Goal: Check status: Check status

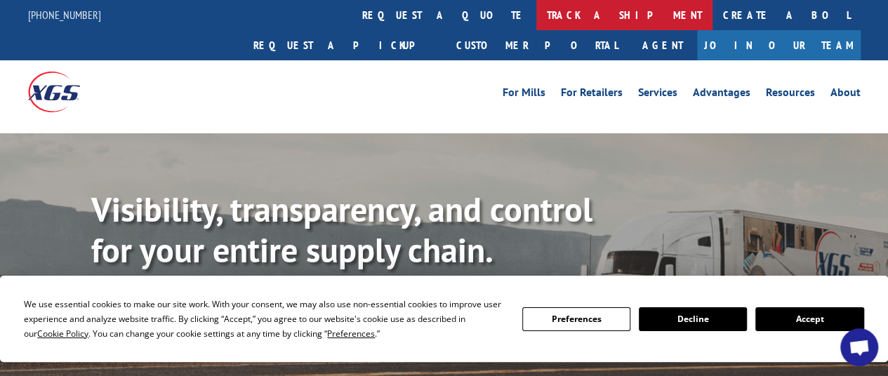
click at [537, 11] on link "track a shipment" at bounding box center [625, 15] width 176 height 30
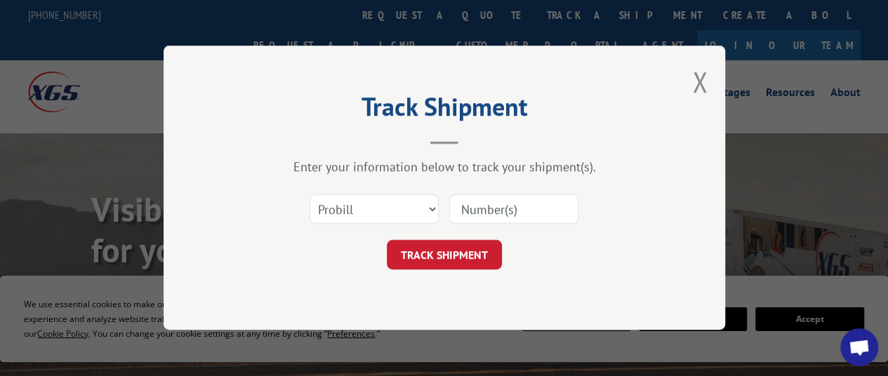
click at [485, 203] on input at bounding box center [513, 209] width 129 height 29
click at [428, 207] on select "Select category... Probill BOL PO" at bounding box center [374, 209] width 129 height 29
select select
click at [310, 195] on select "Select category... Probill BOL PO" at bounding box center [374, 209] width 129 height 29
click at [501, 213] on input at bounding box center [513, 209] width 129 height 29
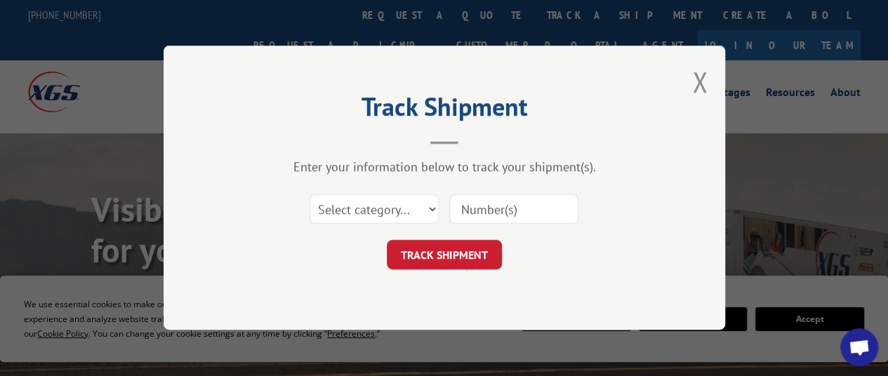
paste input "480069010951"
type input "480069010951"
click at [440, 257] on button "TRACK SHIPMENT" at bounding box center [444, 255] width 115 height 29
click at [395, 210] on select "Select category... Probill BOL PO" at bounding box center [374, 209] width 129 height 29
select select "probill"
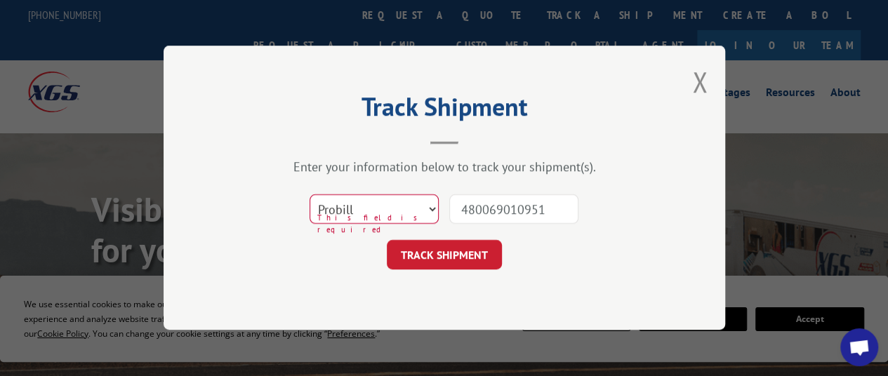
click at [310, 195] on select "Select category... Probill BOL PO" at bounding box center [374, 209] width 129 height 29
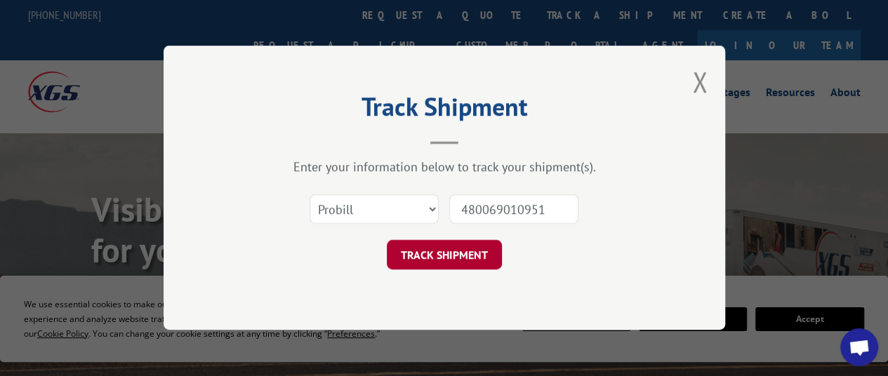
click at [475, 255] on button "TRACK SHIPMENT" at bounding box center [444, 255] width 115 height 29
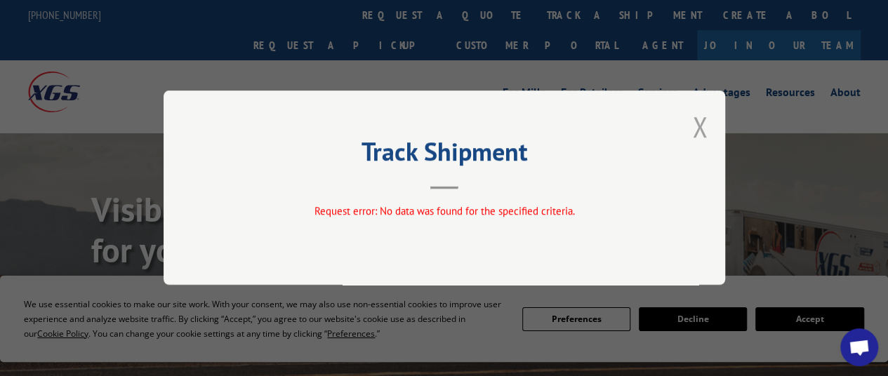
click at [694, 126] on button "Close modal" at bounding box center [699, 126] width 15 height 37
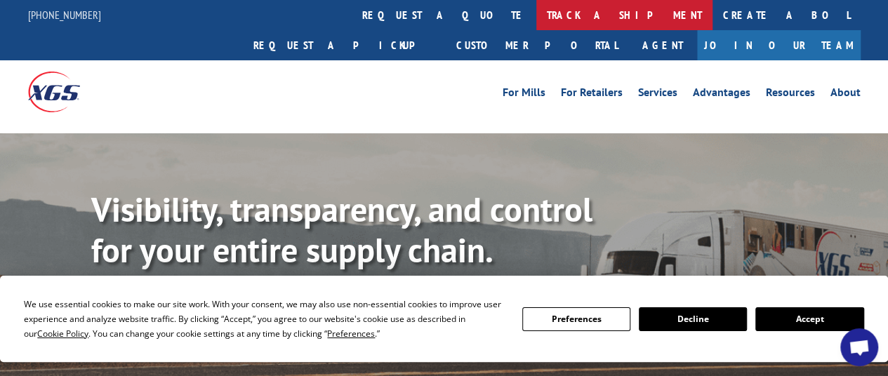
click at [537, 16] on link "track a shipment" at bounding box center [625, 15] width 176 height 30
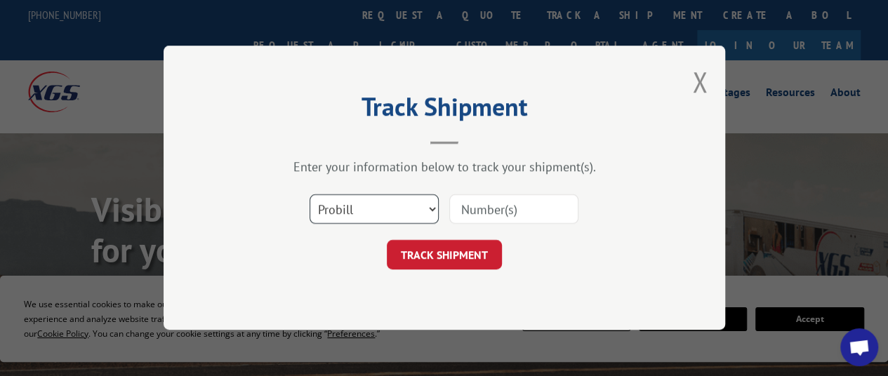
click at [383, 207] on select "Select category... Probill BOL PO" at bounding box center [374, 209] width 129 height 29
click at [310, 195] on select "Select category... Probill BOL PO" at bounding box center [374, 209] width 129 height 29
click at [393, 217] on select "Select category... Probill BOL PO" at bounding box center [374, 209] width 129 height 29
select select "po"
click at [310, 195] on select "Select category... Probill BOL PO" at bounding box center [374, 209] width 129 height 29
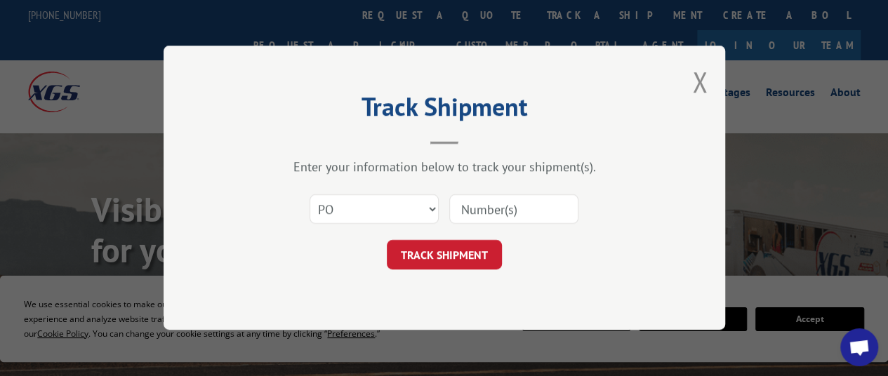
click at [471, 216] on input at bounding box center [513, 209] width 129 height 29
paste input "480069010951"
type input "480069010951"
click at [457, 254] on button "TRACK SHIPMENT" at bounding box center [444, 255] width 115 height 29
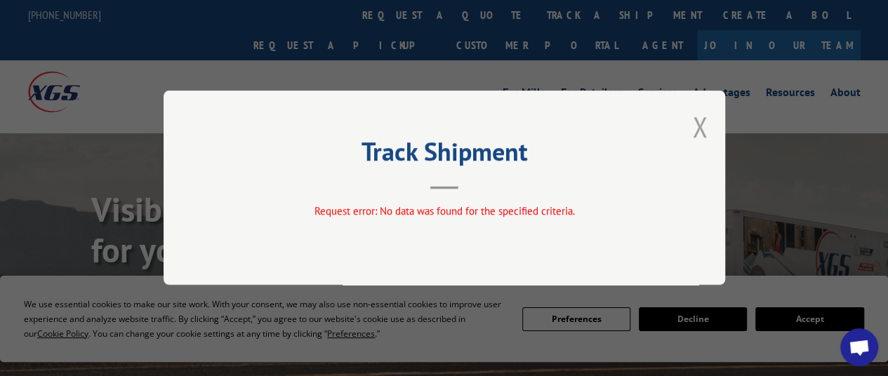
click at [698, 124] on button "Close modal" at bounding box center [699, 126] width 15 height 37
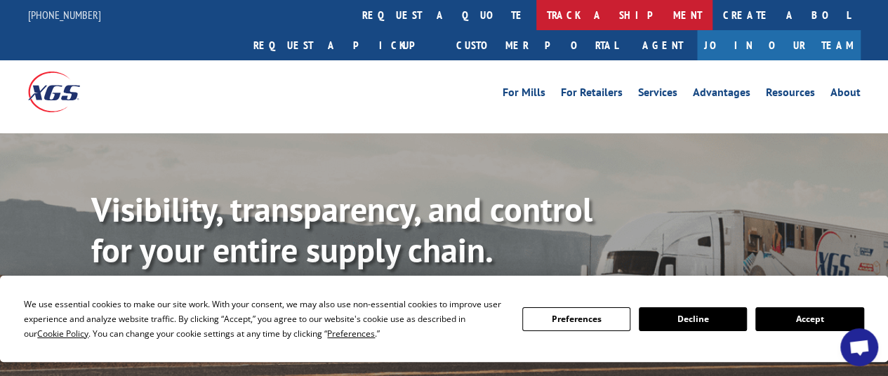
click at [537, 11] on link "track a shipment" at bounding box center [625, 15] width 176 height 30
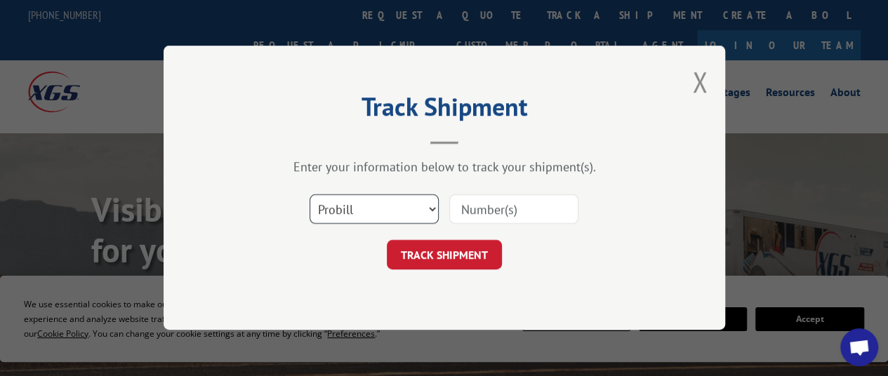
drag, startPoint x: 396, startPoint y: 207, endPoint x: 388, endPoint y: 215, distance: 11.4
click at [396, 207] on select "Select category... Probill BOL PO" at bounding box center [374, 209] width 129 height 29
select select "po"
click at [310, 195] on select "Select category... Probill BOL PO" at bounding box center [374, 209] width 129 height 29
click at [480, 196] on div at bounding box center [513, 210] width 129 height 32
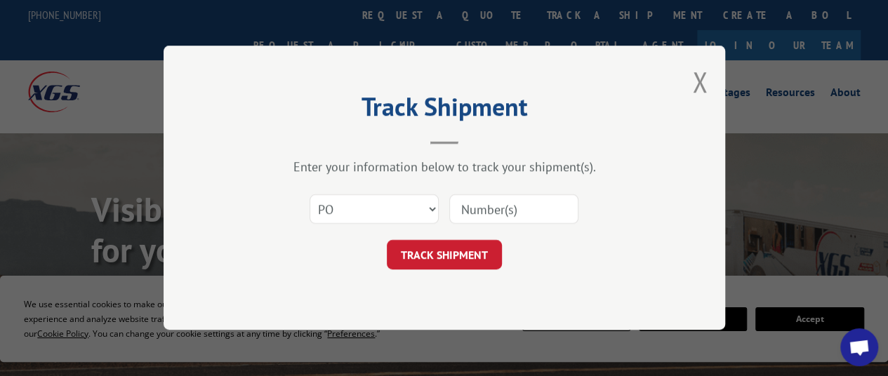
click at [482, 202] on input at bounding box center [513, 209] width 129 height 29
paste input "480069010951"
click at [464, 206] on input "480069010951" at bounding box center [513, 209] width 129 height 29
click at [547, 214] on input "480069010951" at bounding box center [513, 209] width 129 height 29
type input "480069010951"
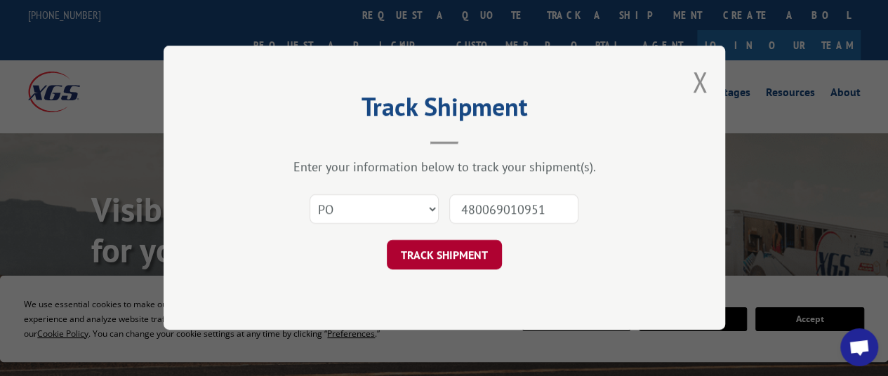
click at [471, 248] on button "TRACK SHIPMENT" at bounding box center [444, 255] width 115 height 29
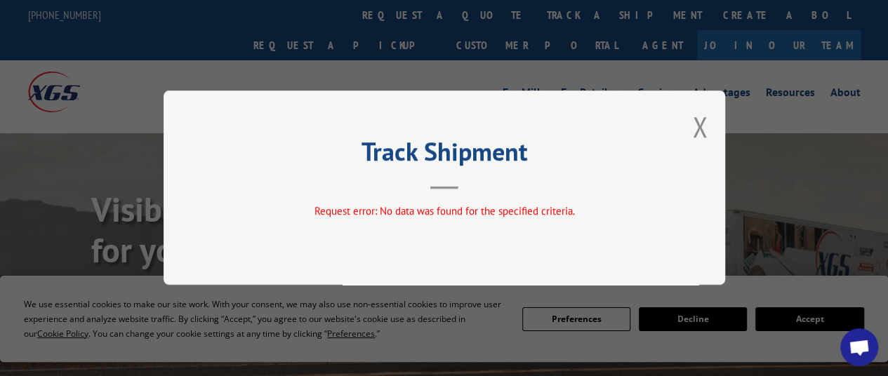
click at [691, 124] on div "Track Shipment Request error: No data was found for the specified criteria." at bounding box center [445, 188] width 562 height 195
click at [692, 130] on button "Close modal" at bounding box center [699, 126] width 15 height 37
